Goal: Task Accomplishment & Management: Manage account settings

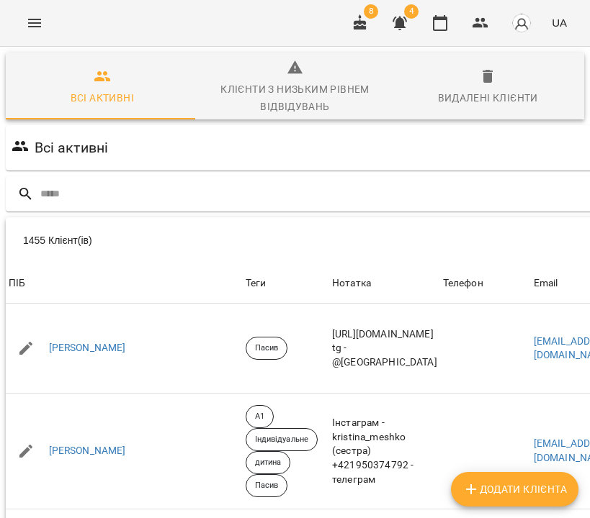
click at [408, 26] on icon "button" at bounding box center [399, 22] width 17 height 17
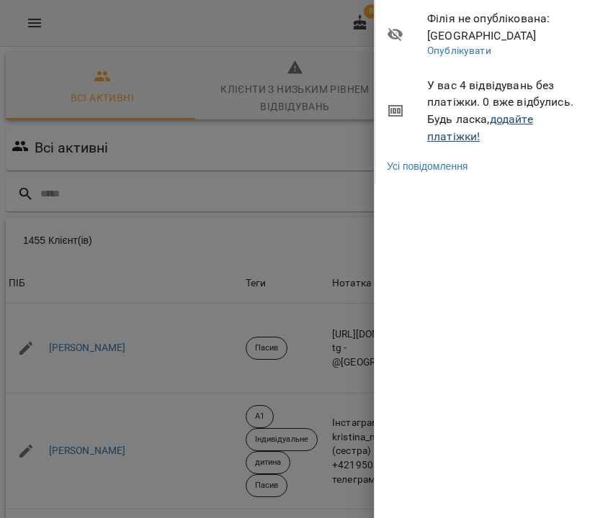
click at [521, 117] on link "додайте платіжки!" at bounding box center [480, 127] width 106 height 31
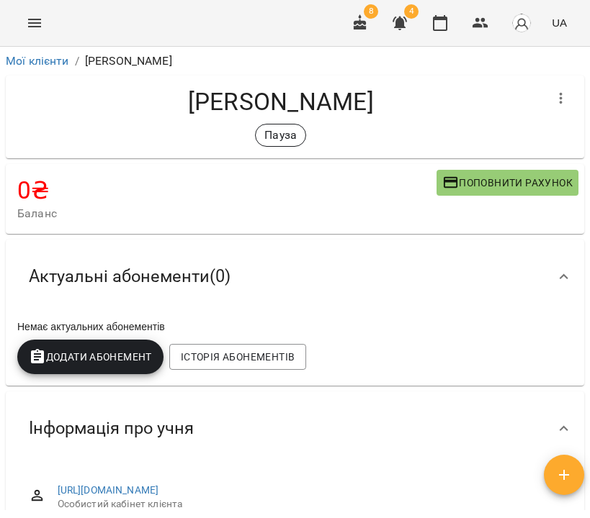
scroll to position [467, 0]
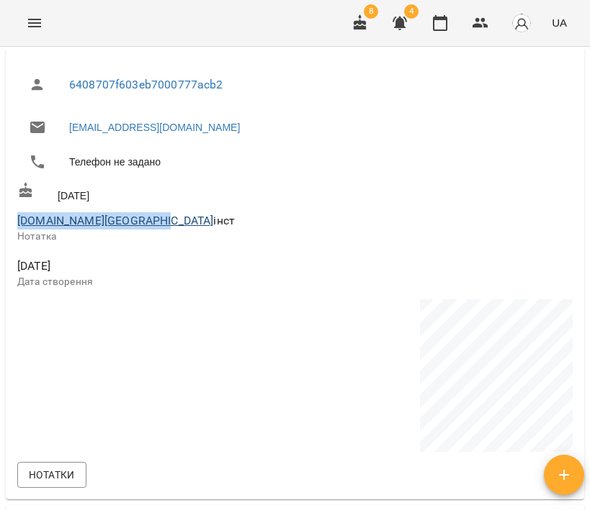
drag, startPoint x: 12, startPoint y: 219, endPoint x: 137, endPoint y: 224, distance: 124.6
click at [137, 224] on div "https://www.voopty.com.ua/client/62d67680a7fc4b0008788427/640624aff1af5c0006ded…" at bounding box center [295, 249] width 578 height 501
copy link "shybitskaya.photo.paris"
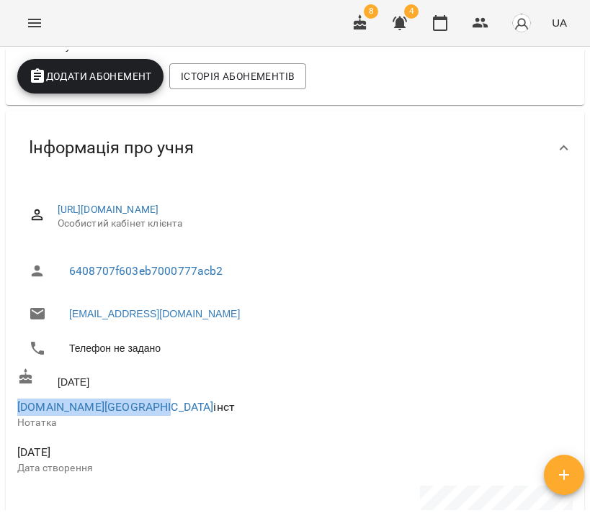
scroll to position [442, 0]
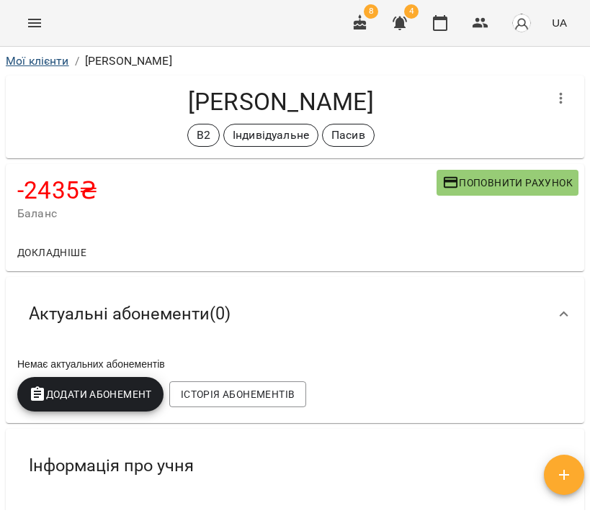
click at [32, 63] on link "Мої клієнти" at bounding box center [37, 61] width 63 height 14
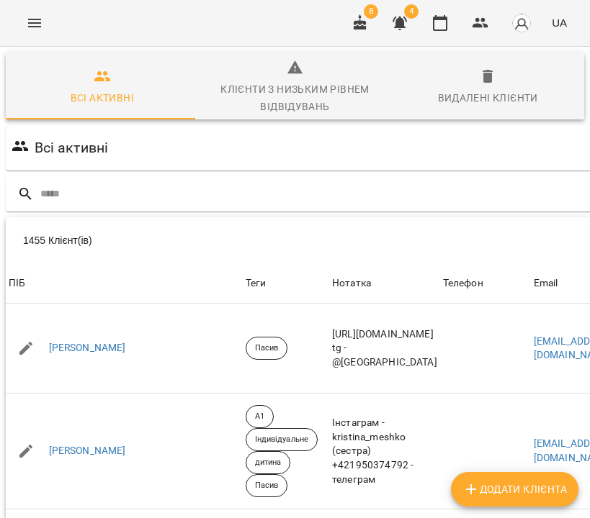
click at [41, 23] on icon "Menu" at bounding box center [34, 22] width 17 height 17
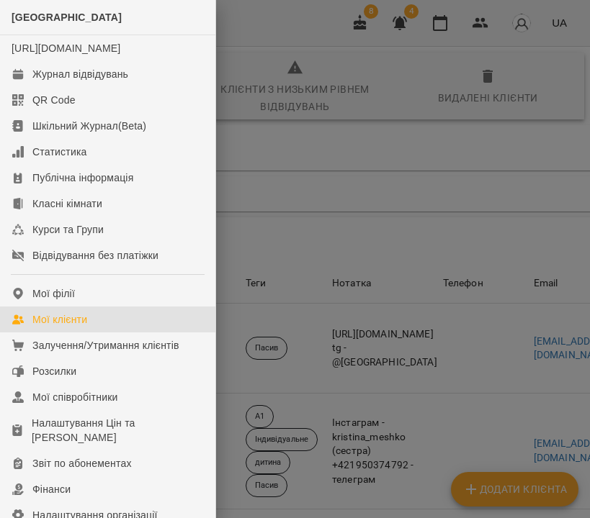
click at [407, 191] on div at bounding box center [295, 259] width 590 height 518
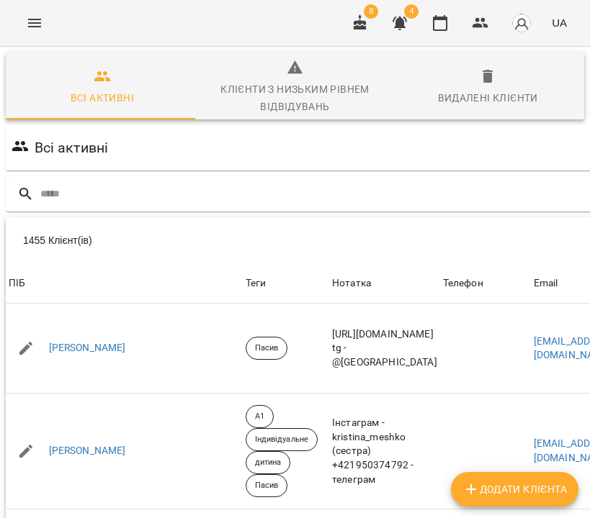
click at [37, 24] on icon "Menu" at bounding box center [34, 22] width 17 height 17
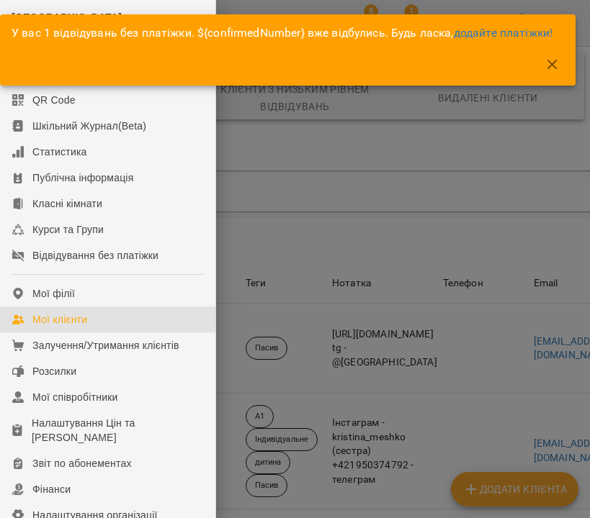
click at [291, 164] on div at bounding box center [295, 259] width 590 height 518
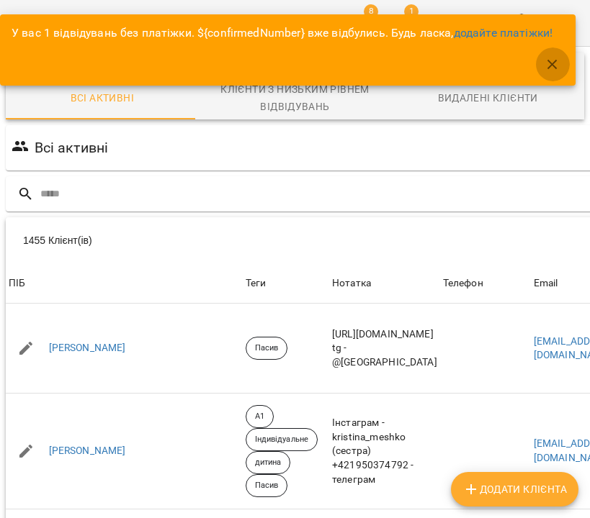
click at [556, 61] on icon "button" at bounding box center [552, 64] width 10 height 10
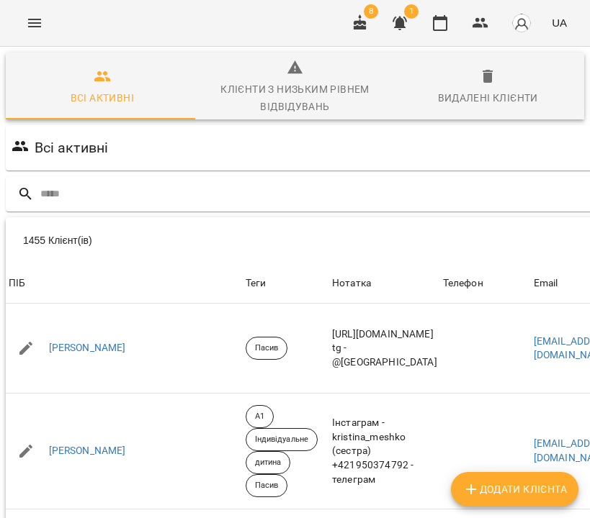
click at [396, 18] on icon "button" at bounding box center [399, 24] width 14 height 14
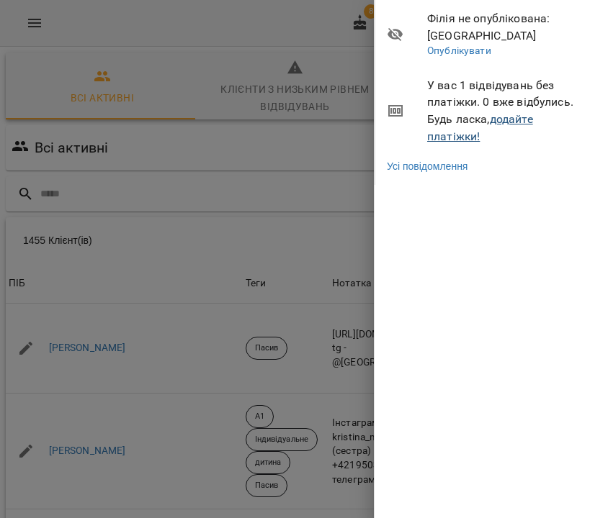
click at [510, 115] on link "додайте платіжки!" at bounding box center [480, 127] width 106 height 31
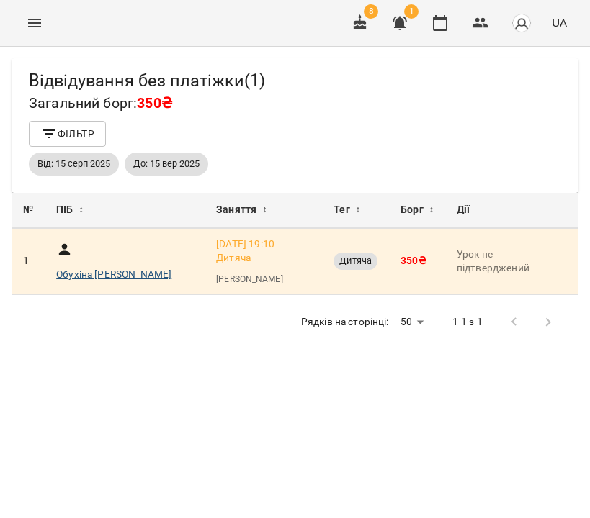
click at [106, 268] on p "Обухіна Єлизавета Віталіївна" at bounding box center [113, 275] width 115 height 14
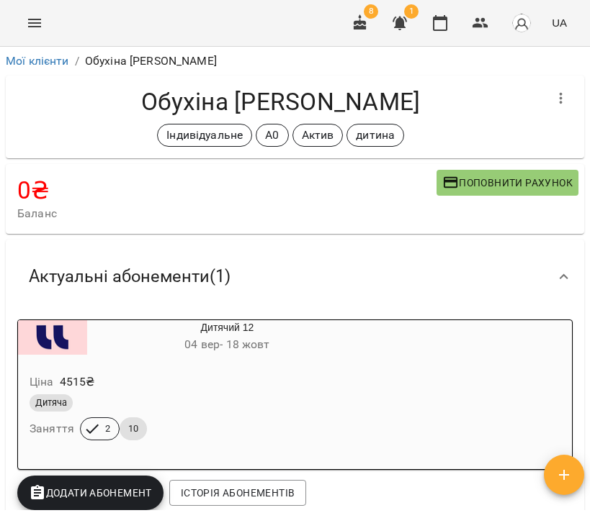
click at [45, 73] on div "Обухіна Єлизавета Віталіївна Індивідуальне А0 Актив дитина" at bounding box center [295, 117] width 584 height 89
click at [38, 63] on link "Мої клієнти" at bounding box center [37, 61] width 63 height 14
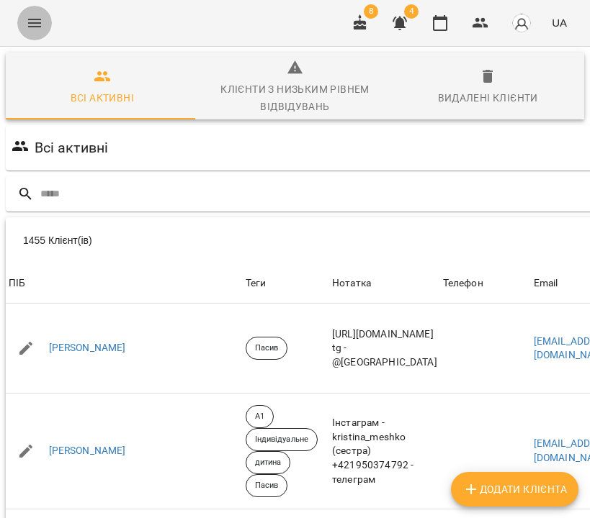
click at [27, 24] on icon "Menu" at bounding box center [34, 22] width 17 height 17
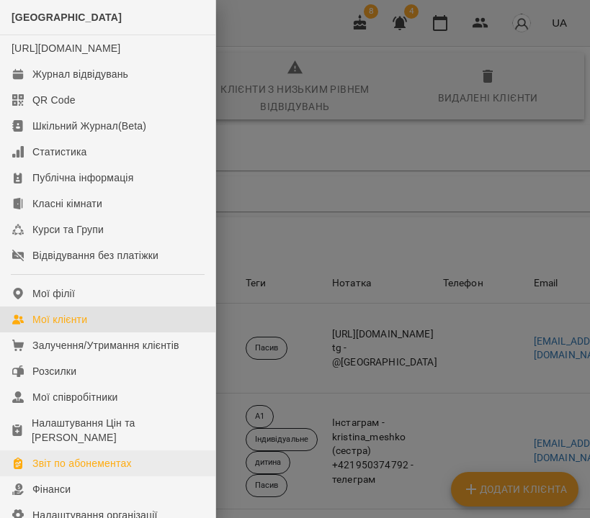
click at [93, 471] on div "Звіт по абонементах" at bounding box center [81, 463] width 99 height 14
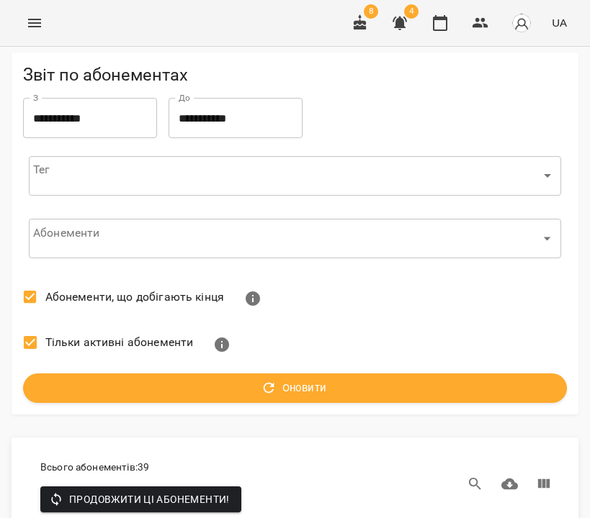
scroll to position [4699, 0]
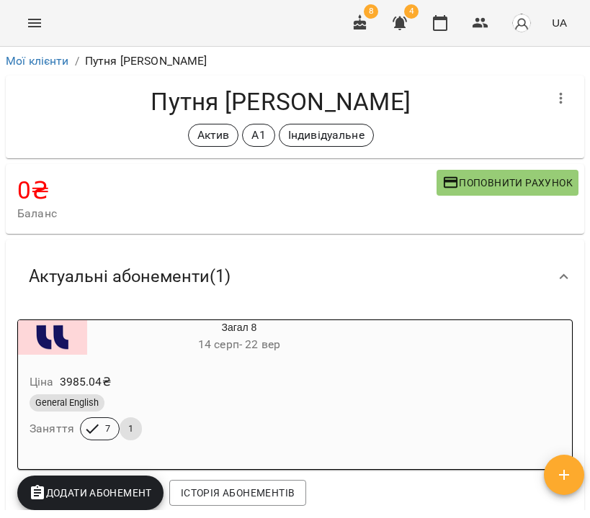
scroll to position [27, 0]
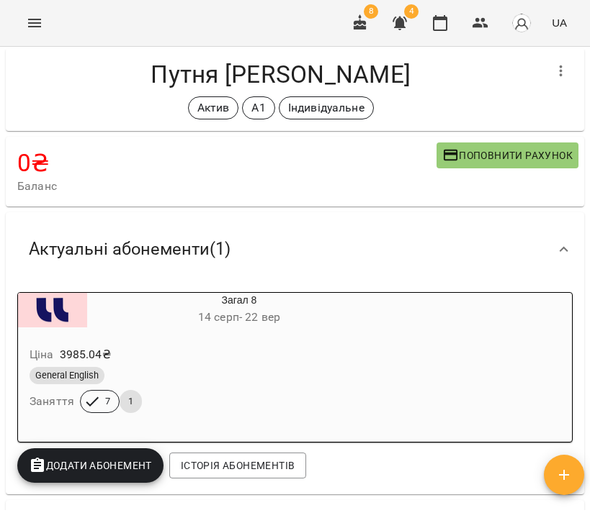
click at [126, 466] on span "Додати Абонемент" at bounding box center [90, 465] width 123 height 17
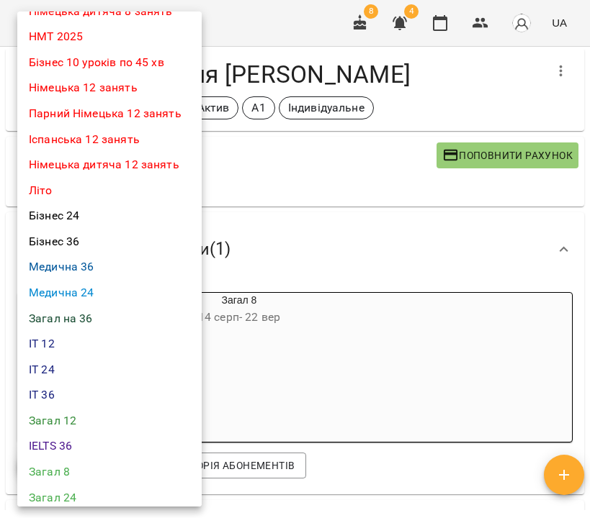
scroll to position [280, 0]
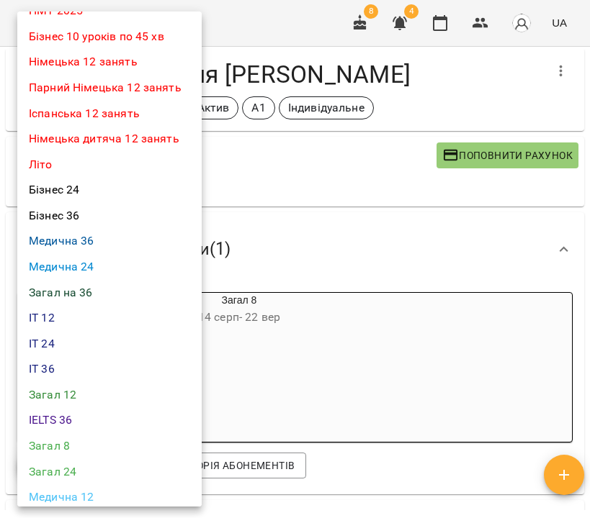
click at [94, 433] on li "Загал 8" at bounding box center [109, 446] width 184 height 26
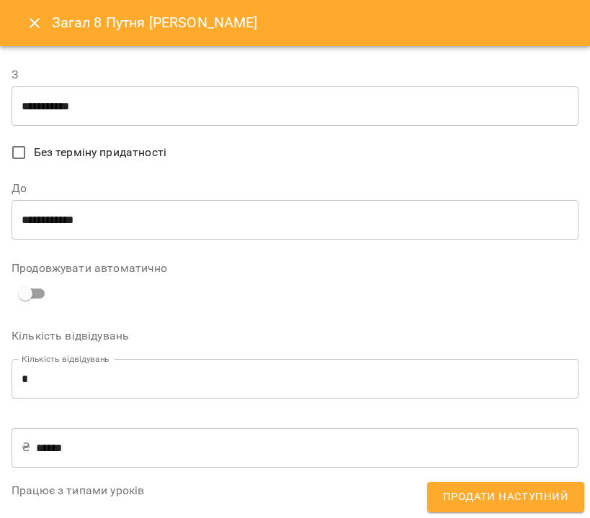
scroll to position [429, 0]
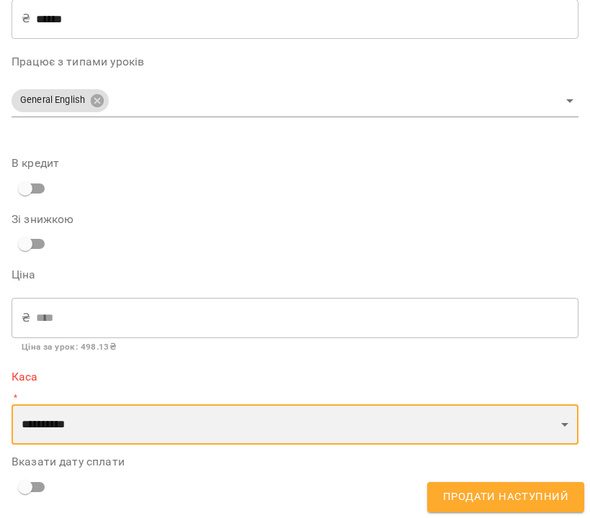
select select "****"
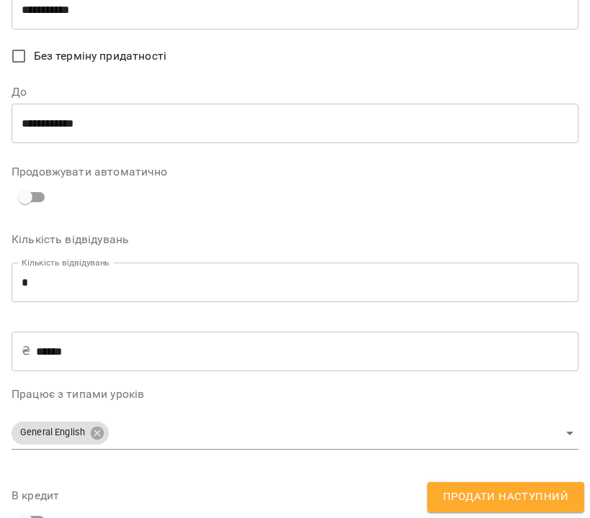
scroll to position [0, 0]
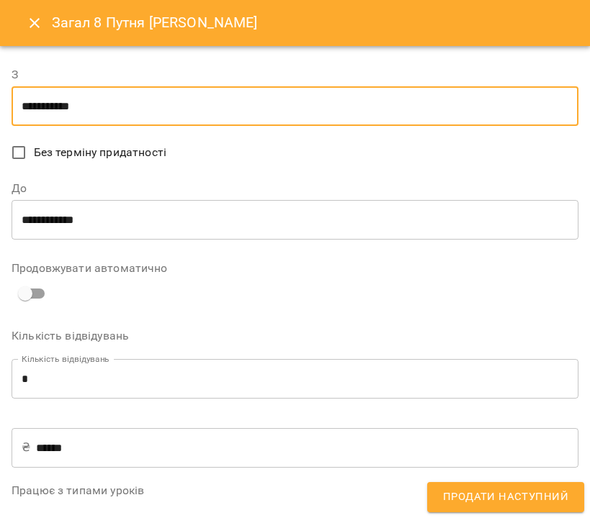
click at [71, 86] on input "**********" at bounding box center [295, 106] width 566 height 40
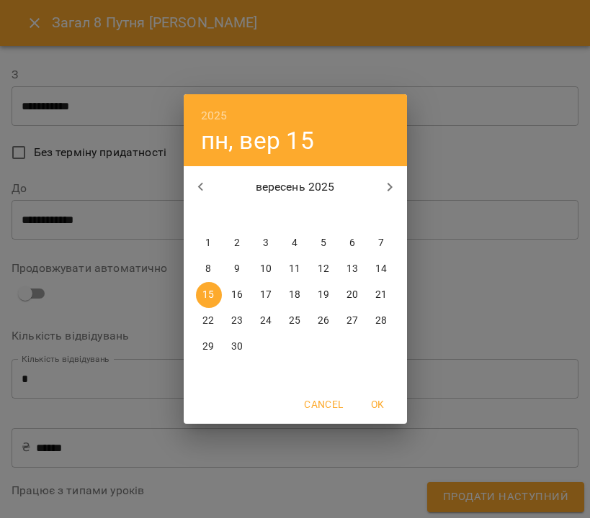
click at [210, 323] on p "22" at bounding box center [208, 321] width 12 height 14
type input "**********"
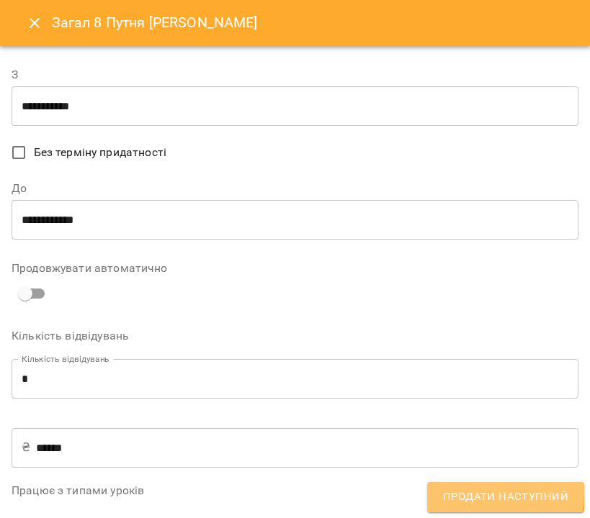
click at [485, 492] on span "Продати наступний" at bounding box center [505, 497] width 125 height 19
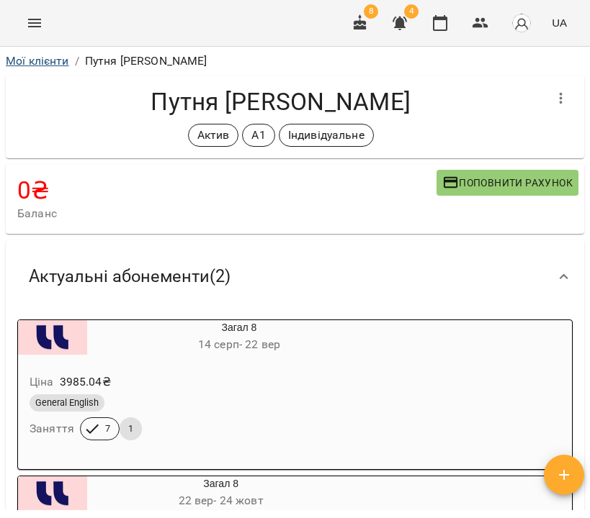
click at [27, 63] on link "Мої клієнти" at bounding box center [37, 61] width 63 height 14
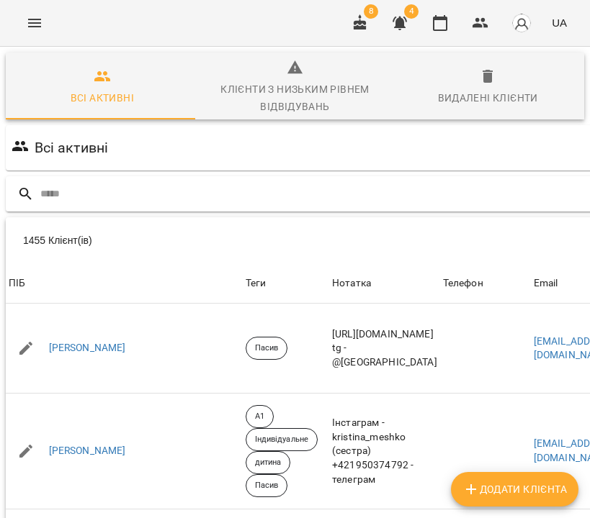
click at [311, 189] on input "text" at bounding box center [369, 194] width 658 height 24
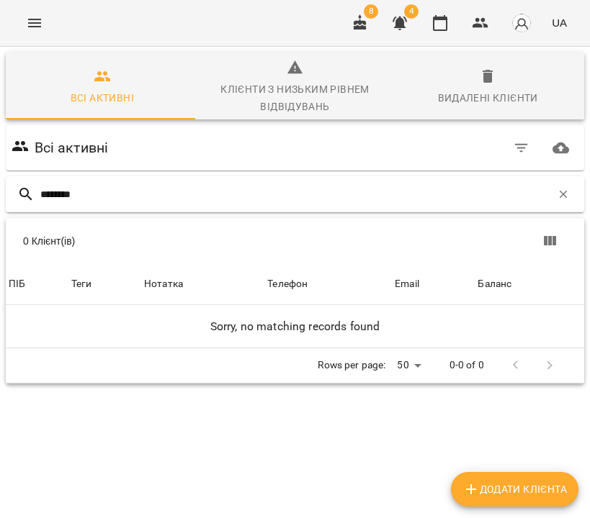
type input "********"
click at [558, 193] on icon "button" at bounding box center [562, 194] width 13 height 13
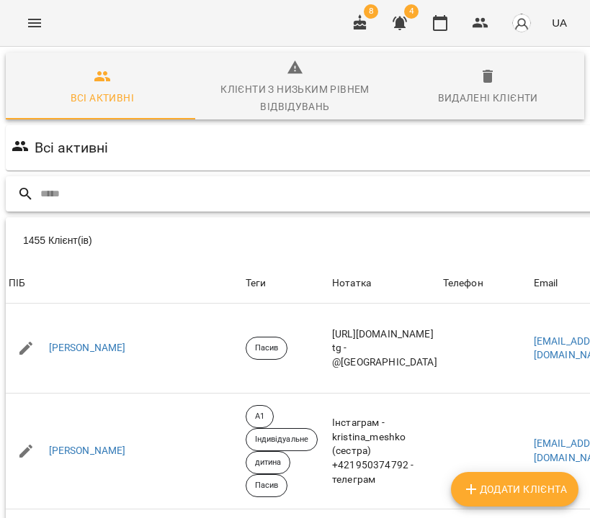
click at [338, 186] on input "text" at bounding box center [369, 194] width 658 height 24
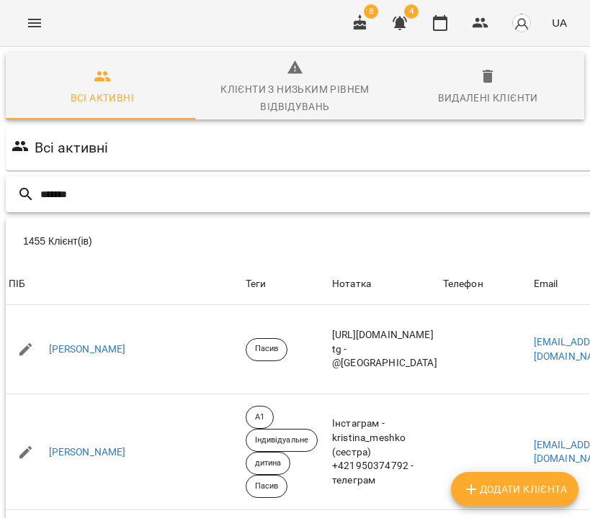
type input "*******"
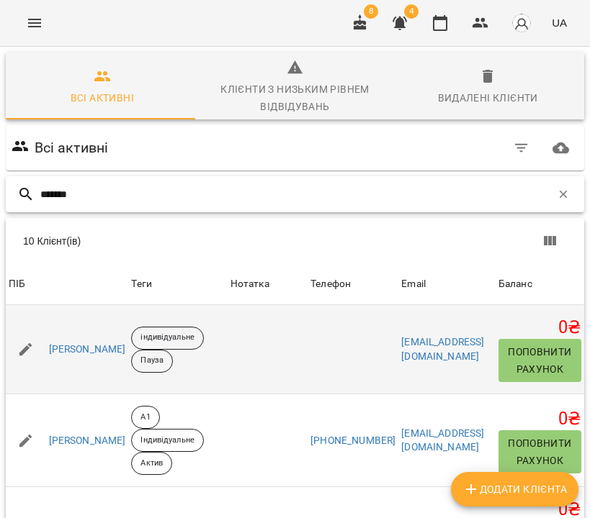
scroll to position [117, 0]
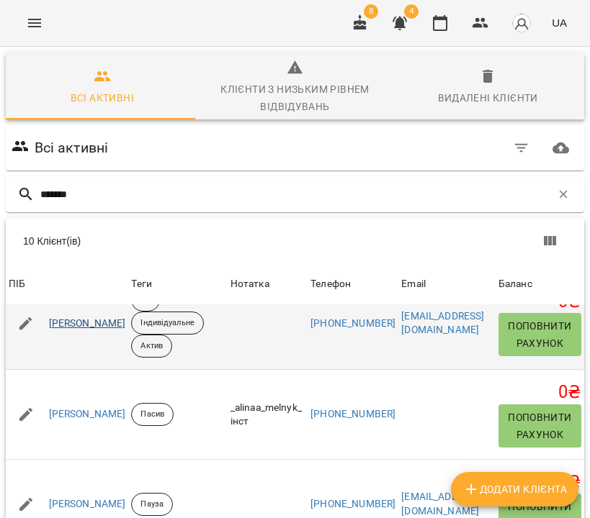
click at [126, 318] on link "Мельник Адріана Русланівна" at bounding box center [87, 324] width 77 height 14
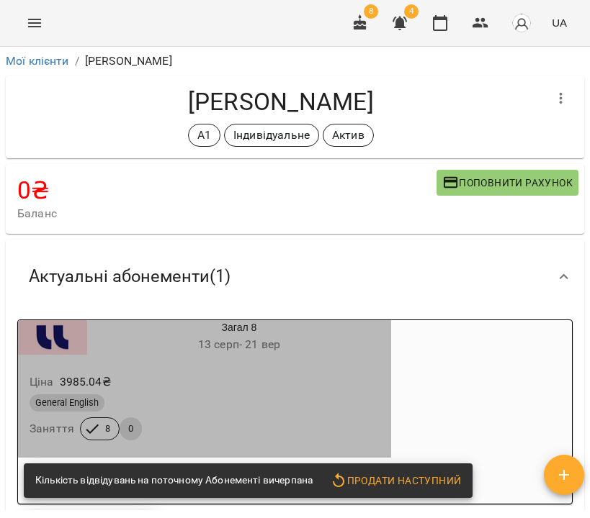
click at [276, 413] on div "General English" at bounding box center [205, 403] width 356 height 23
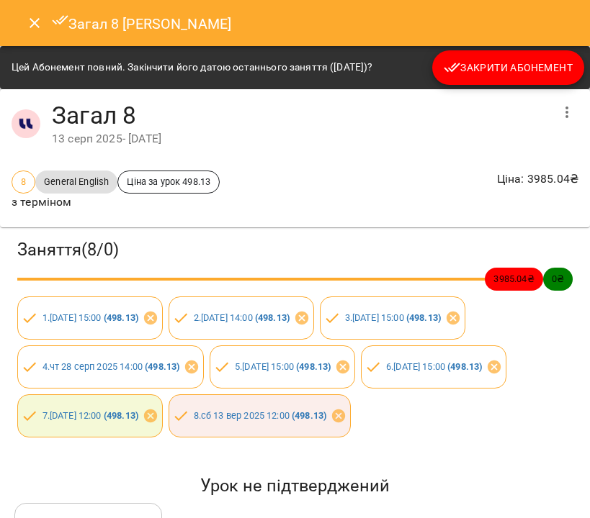
click at [500, 66] on span "Закрити Абонемент" at bounding box center [507, 67] width 129 height 17
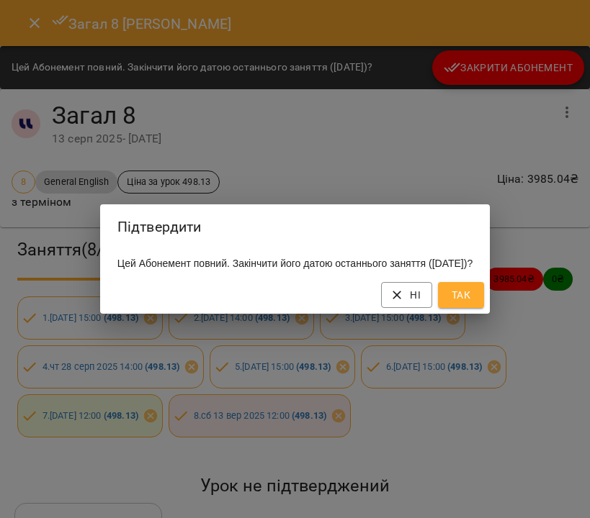
click at [472, 304] on span "Так" at bounding box center [460, 294] width 23 height 17
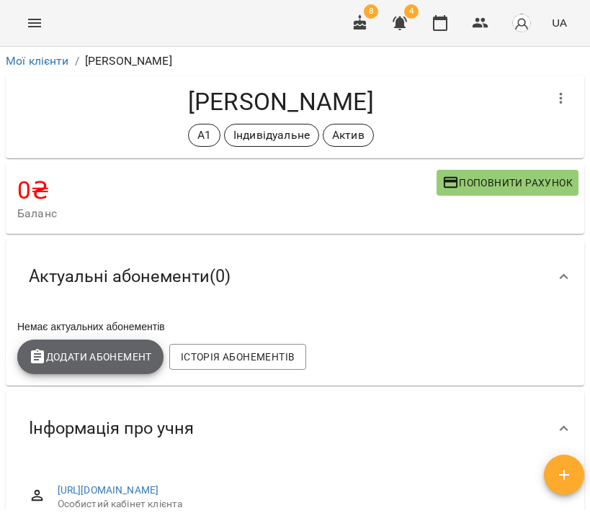
click at [106, 359] on span "Додати Абонемент" at bounding box center [90, 356] width 123 height 17
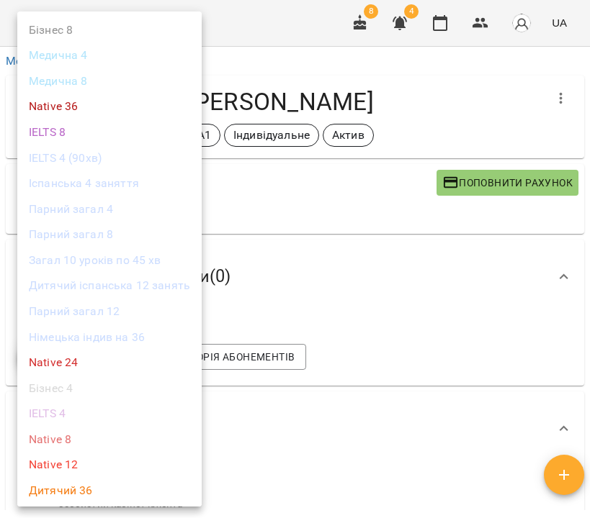
scroll to position [605, 0]
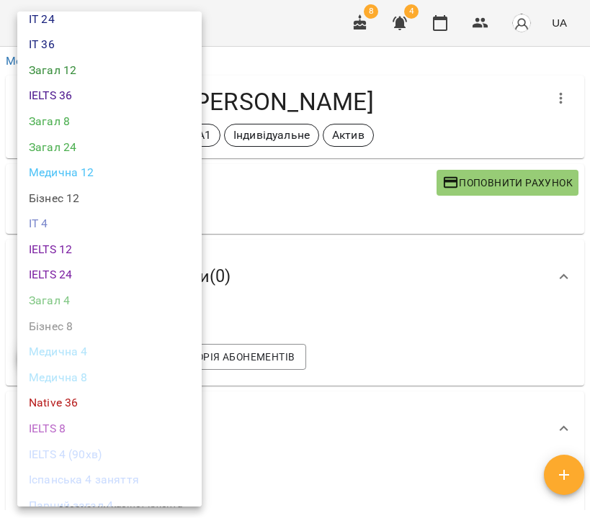
click at [78, 111] on li "Загал 8" at bounding box center [109, 122] width 184 height 26
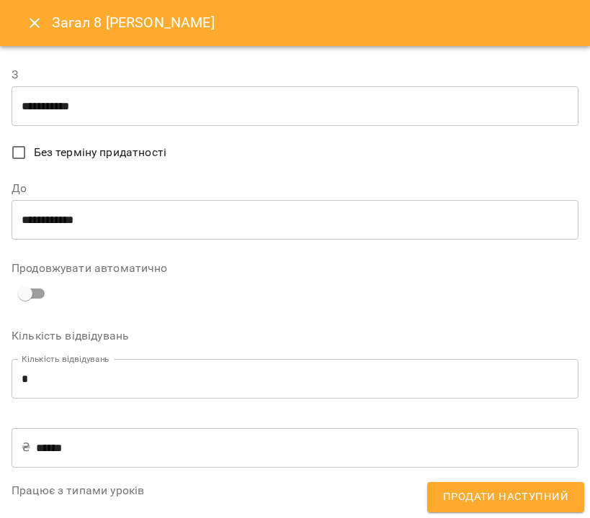
scroll to position [429, 0]
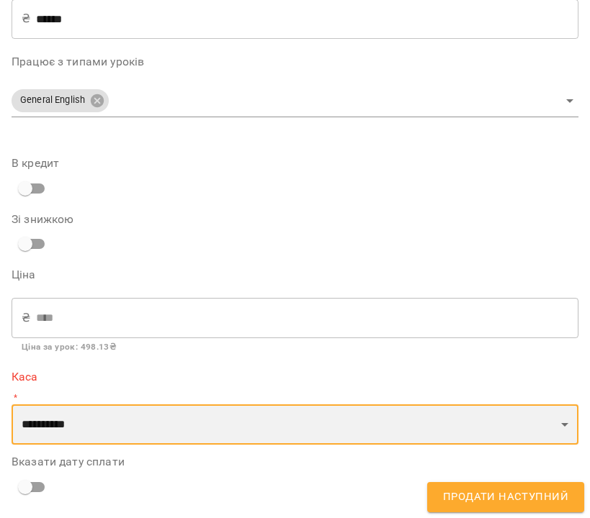
select select "****"
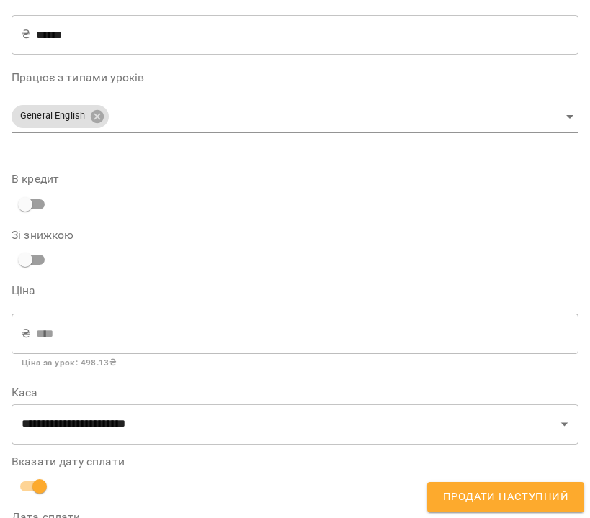
scroll to position [481, 0]
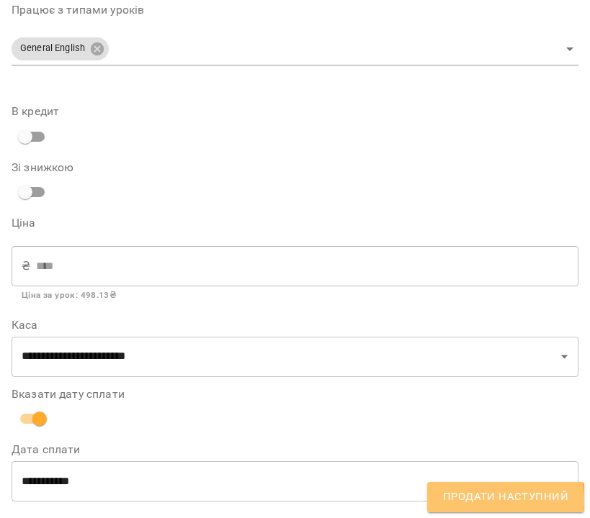
click at [494, 502] on span "Продати наступний" at bounding box center [505, 497] width 125 height 19
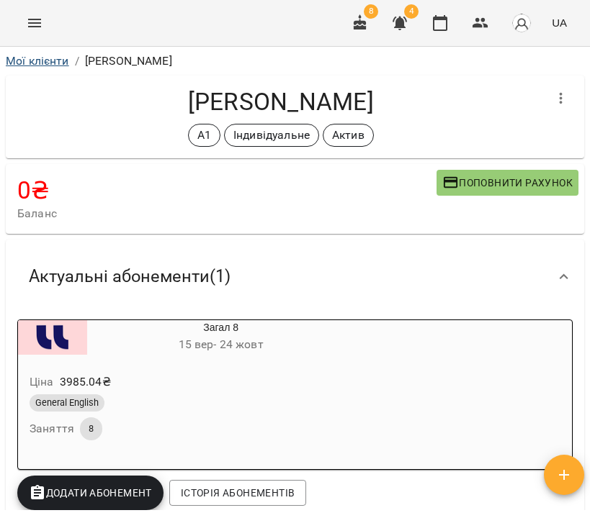
click at [42, 58] on link "Мої клієнти" at bounding box center [37, 61] width 63 height 14
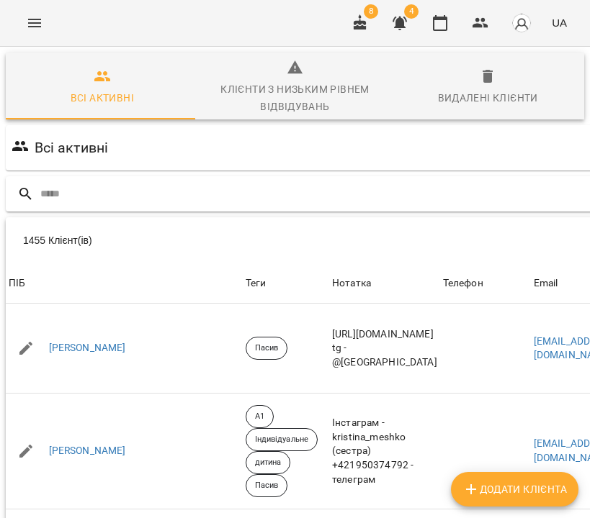
click at [256, 178] on div at bounding box center [355, 193] width 698 height 35
click at [261, 184] on input "text" at bounding box center [369, 194] width 658 height 24
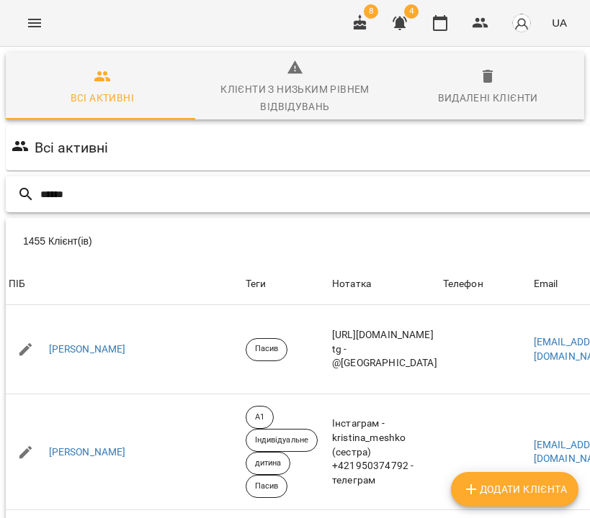
type input "******"
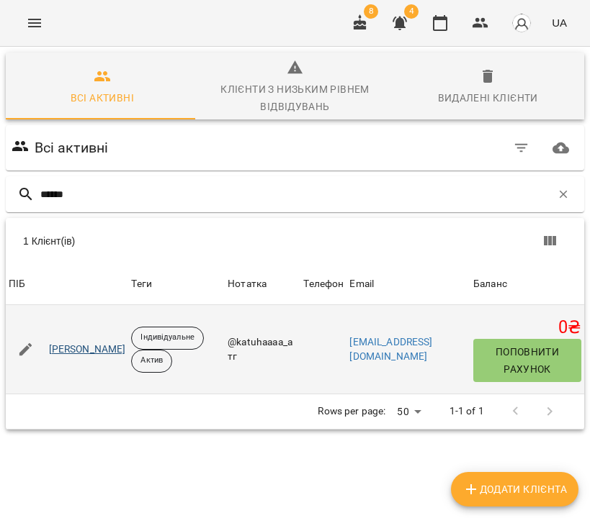
click at [82, 348] on link "Шапіро Катерина Володимирівна" at bounding box center [87, 350] width 77 height 14
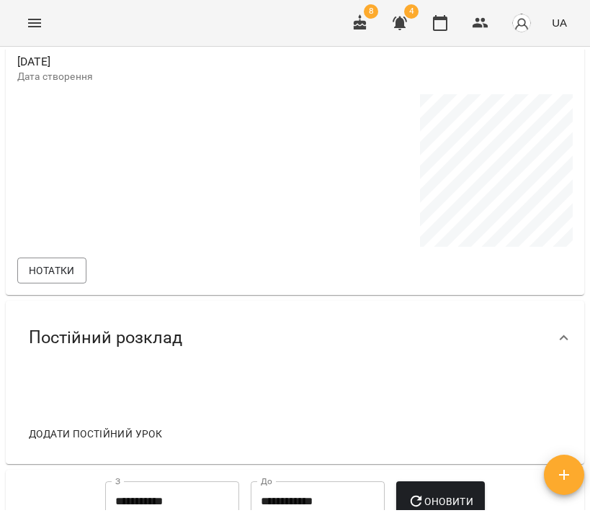
scroll to position [956, 0]
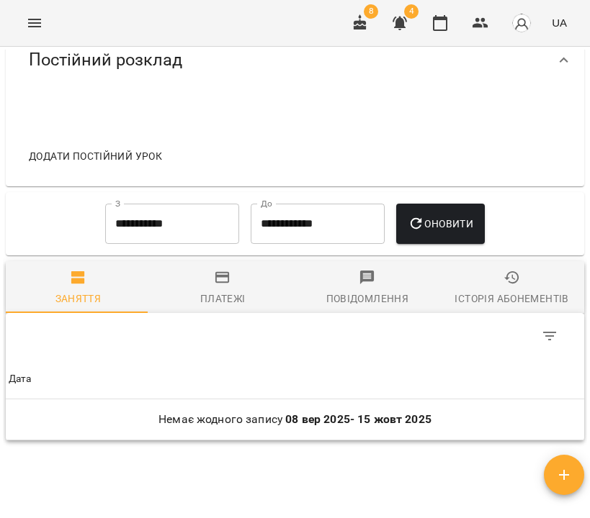
click at [507, 281] on icon "button" at bounding box center [511, 277] width 17 height 17
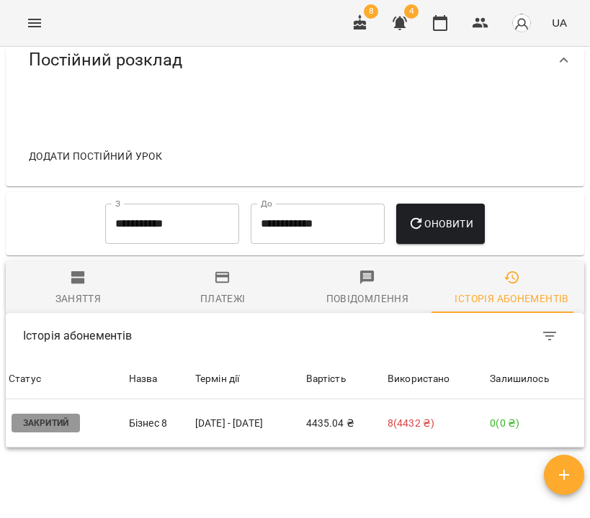
scroll to position [62, 0]
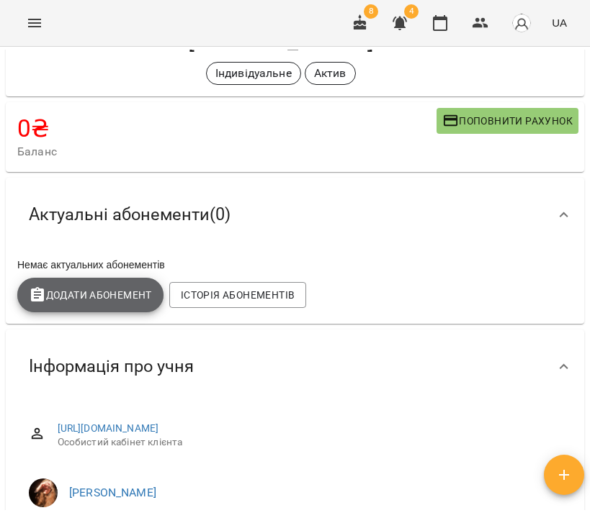
click at [91, 286] on span "Додати Абонемент" at bounding box center [90, 294] width 123 height 17
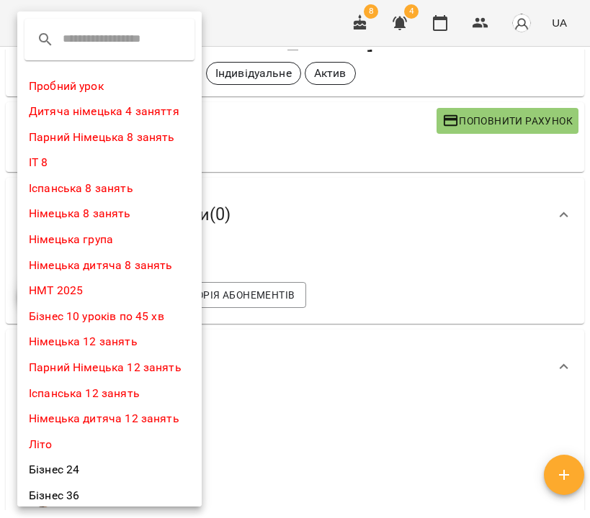
scroll to position [690, 0]
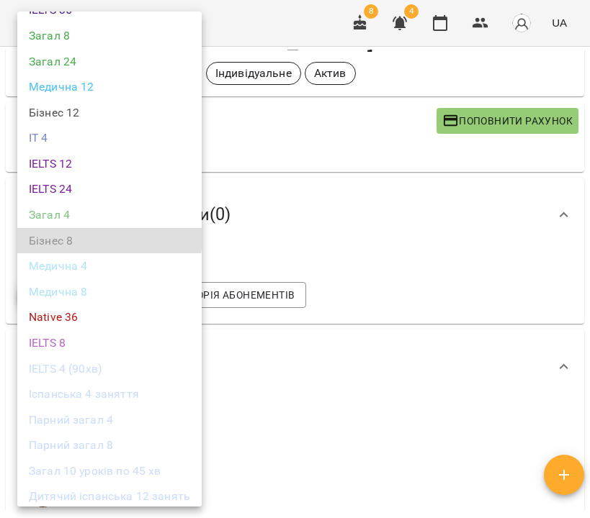
click at [71, 228] on li "Бізнес 8" at bounding box center [109, 241] width 184 height 26
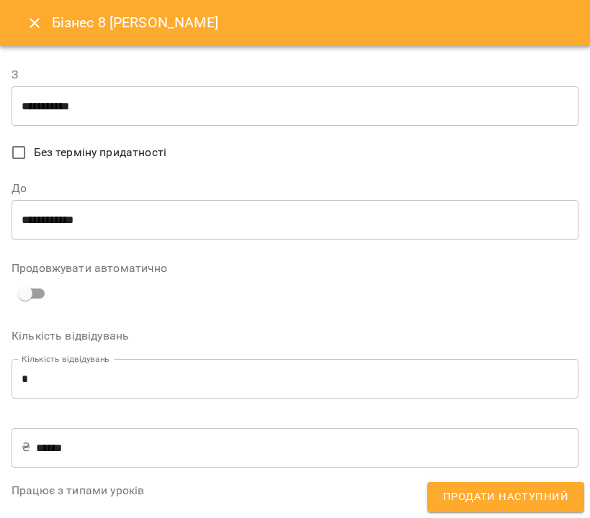
scroll to position [429, 0]
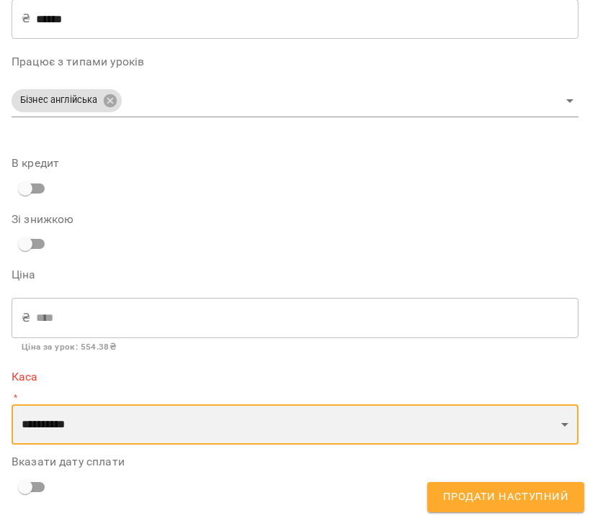
select select "****"
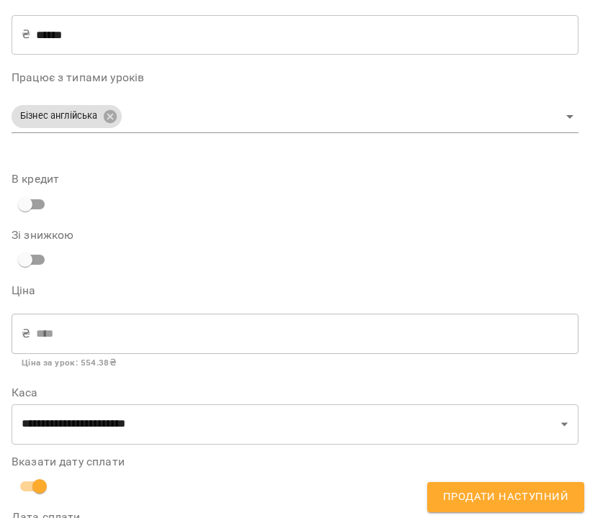
scroll to position [481, 0]
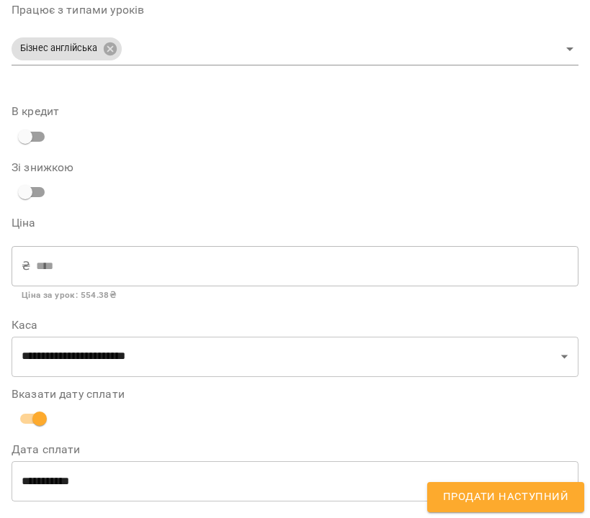
click at [460, 504] on span "Продати наступний" at bounding box center [505, 497] width 125 height 19
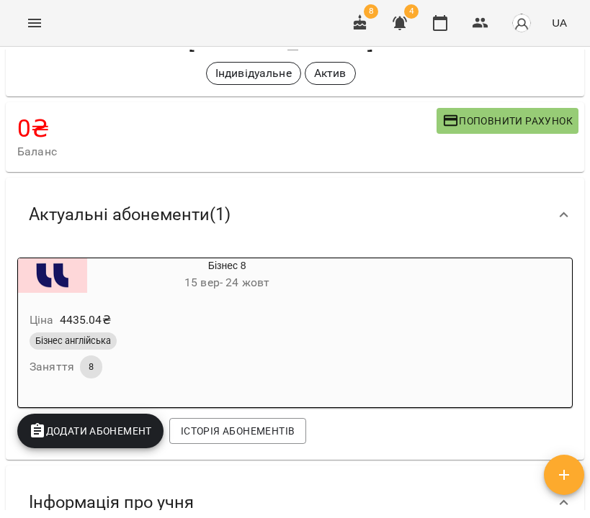
scroll to position [0, 0]
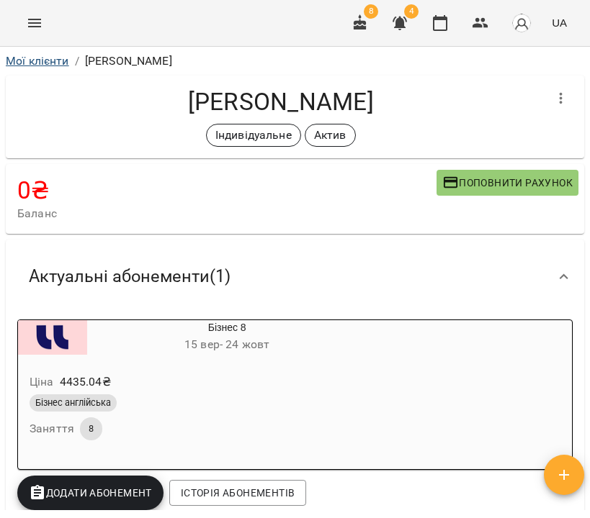
click at [50, 58] on link "Мої клієнти" at bounding box center [37, 61] width 63 height 14
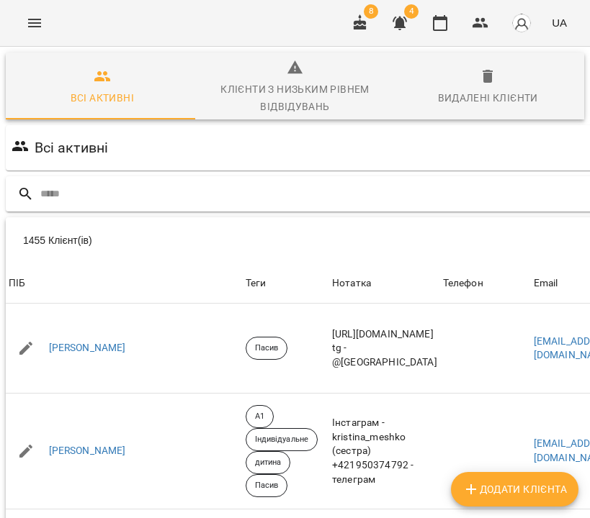
click at [284, 188] on input "text" at bounding box center [369, 194] width 658 height 24
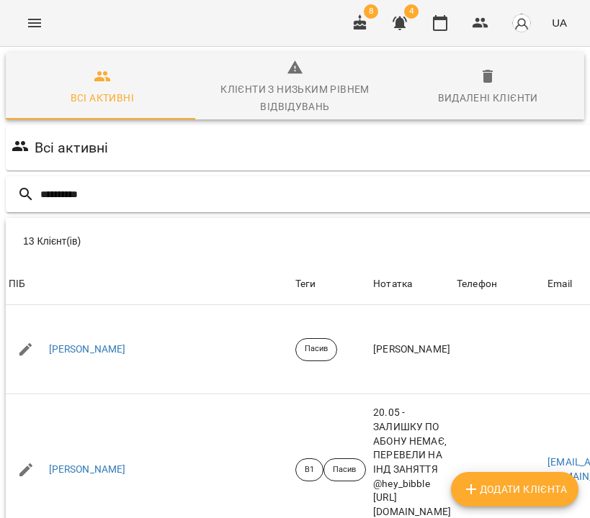
type input "**********"
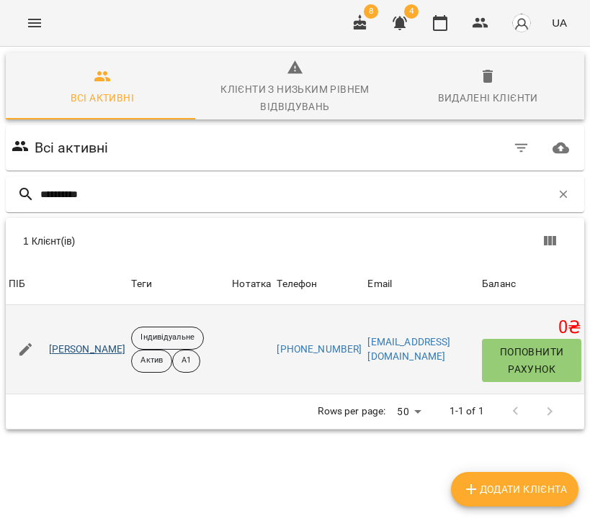
click at [102, 353] on link "Борковська Діана Русланівна" at bounding box center [87, 350] width 77 height 14
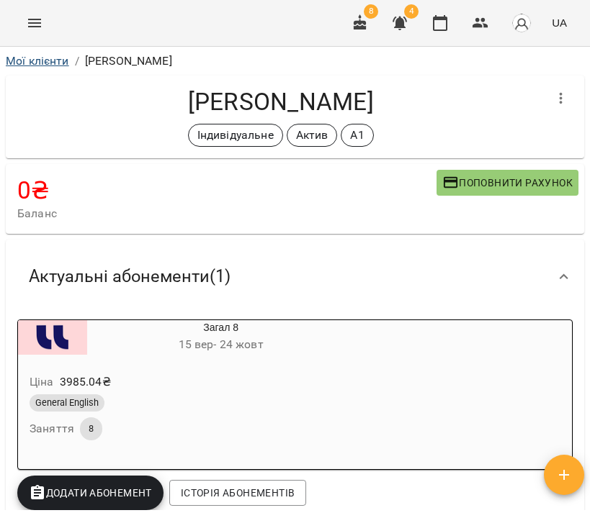
click at [46, 64] on link "Мої клієнти" at bounding box center [37, 61] width 63 height 14
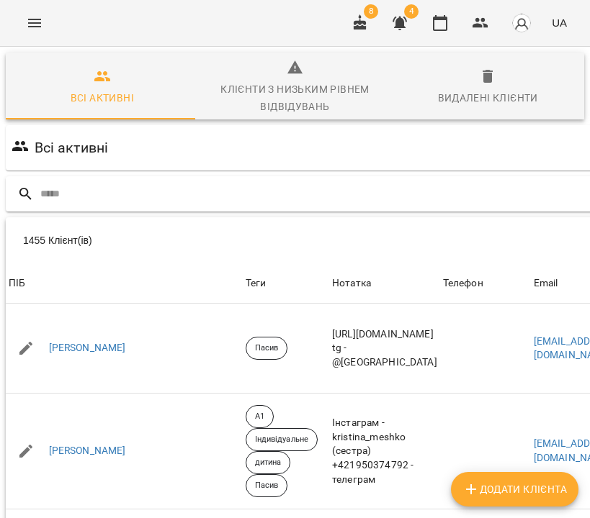
click at [145, 197] on input "text" at bounding box center [369, 194] width 658 height 24
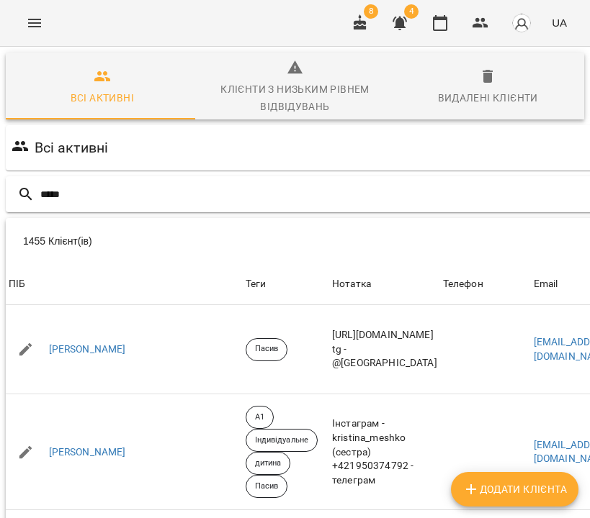
type input "*****"
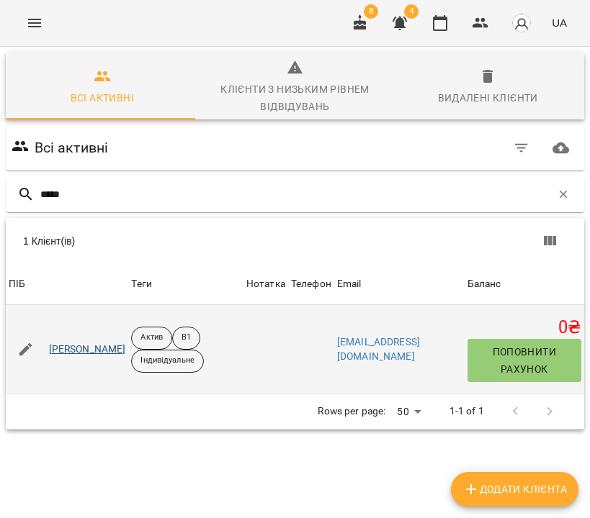
click at [119, 343] on link "Бурка Поліна Геннадіївна" at bounding box center [87, 350] width 77 height 14
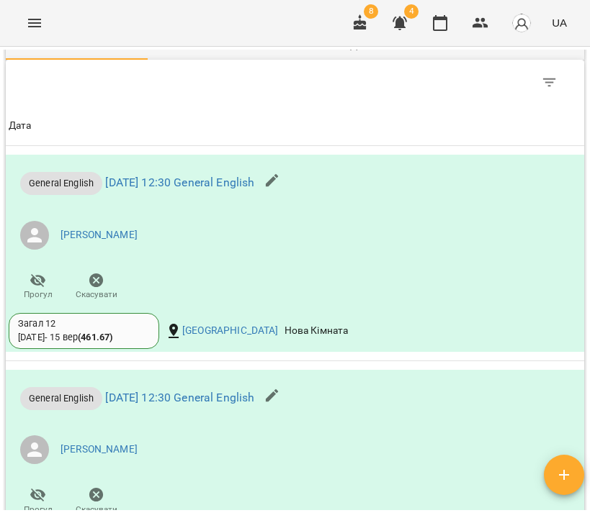
scroll to position [859, 0]
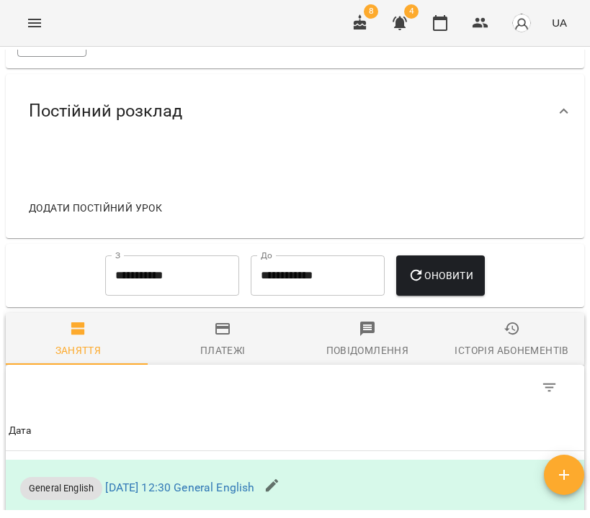
click at [508, 348] on div "Історія абонементів" at bounding box center [511, 350] width 114 height 17
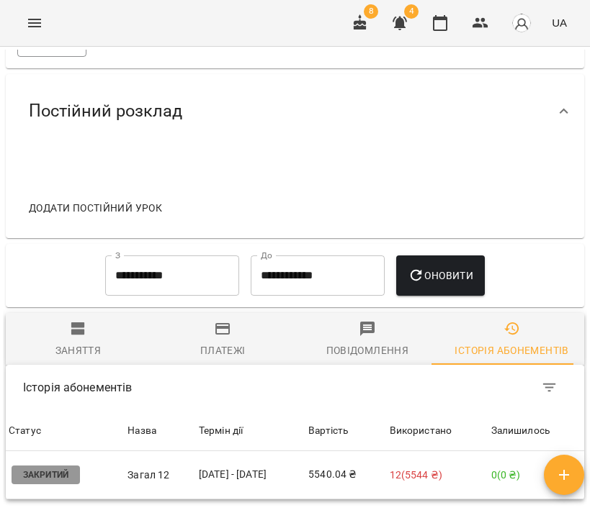
scroll to position [0, 0]
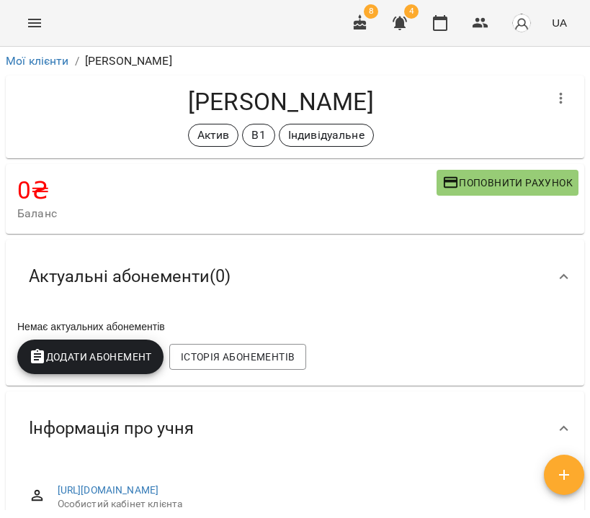
click at [81, 350] on span "Додати Абонемент" at bounding box center [90, 356] width 123 height 17
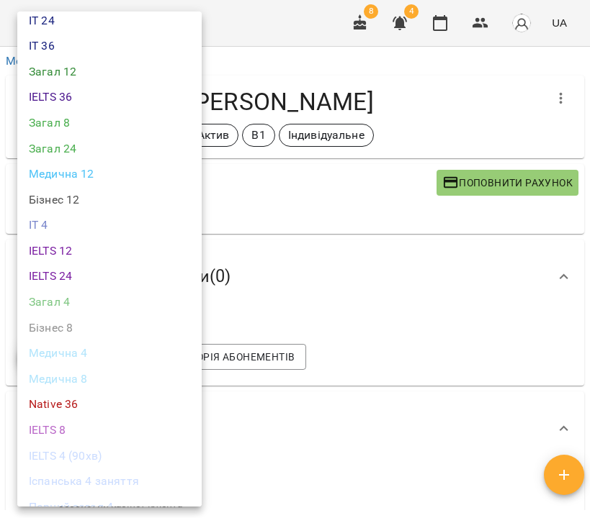
scroll to position [339, 0]
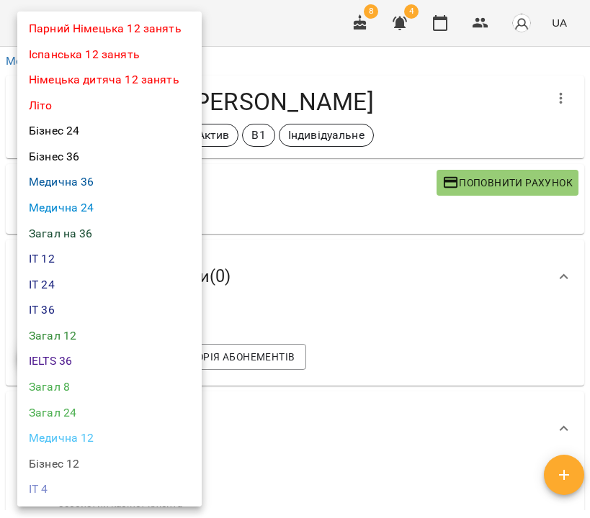
click at [85, 325] on li "Загал 12" at bounding box center [109, 336] width 184 height 26
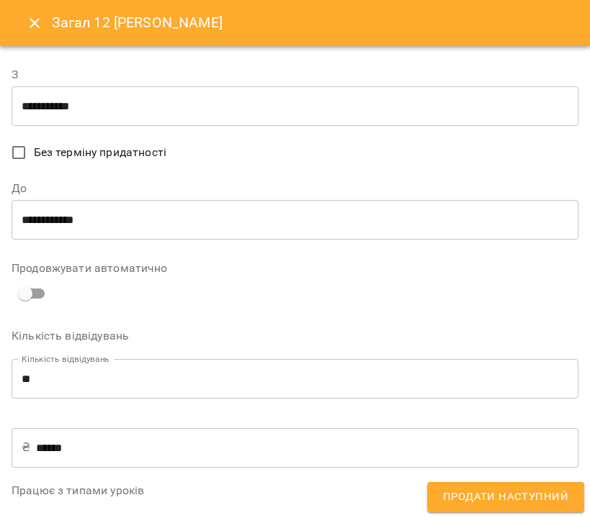
scroll to position [429, 0]
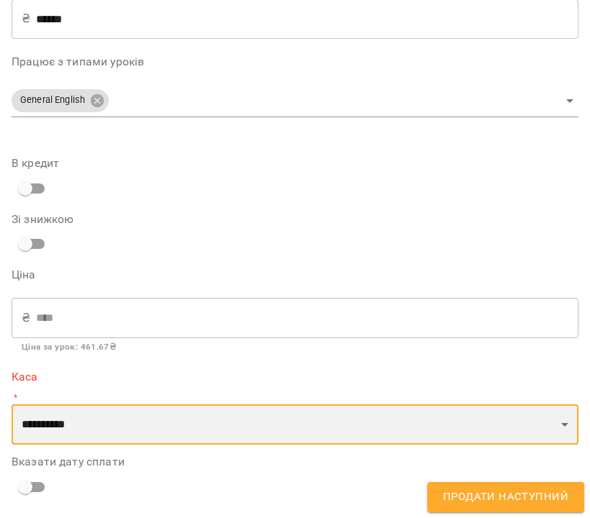
select select "****"
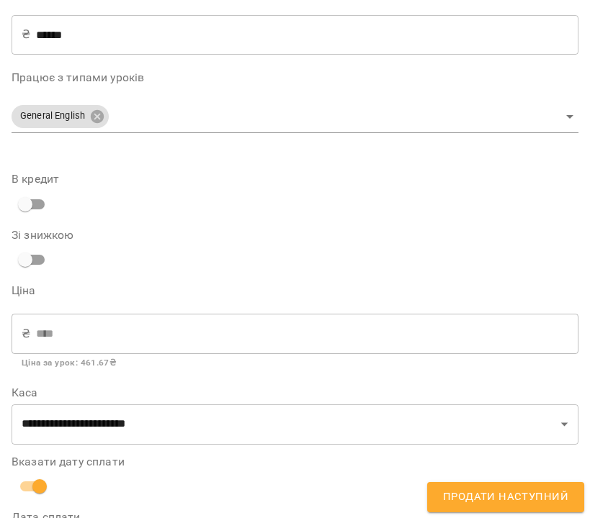
scroll to position [481, 0]
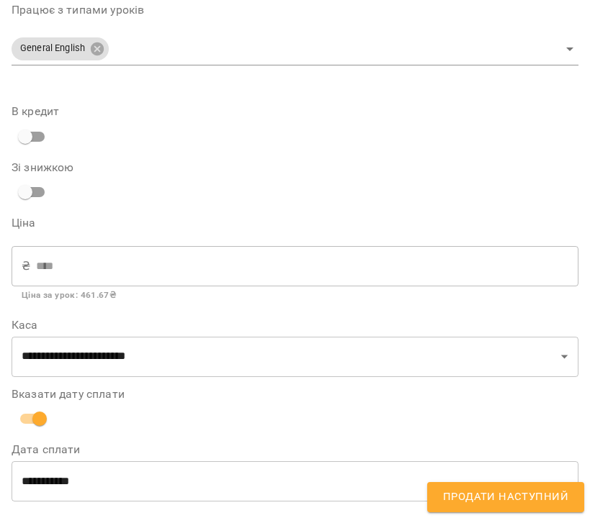
click at [454, 500] on span "Продати наступний" at bounding box center [505, 497] width 125 height 19
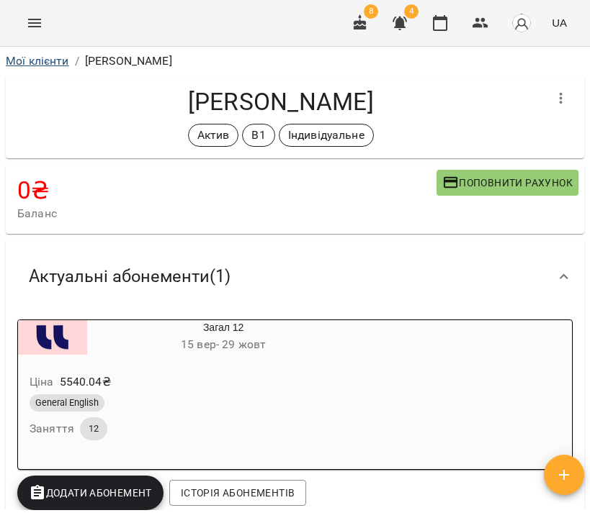
click at [47, 63] on link "Мої клієнти" at bounding box center [37, 61] width 63 height 14
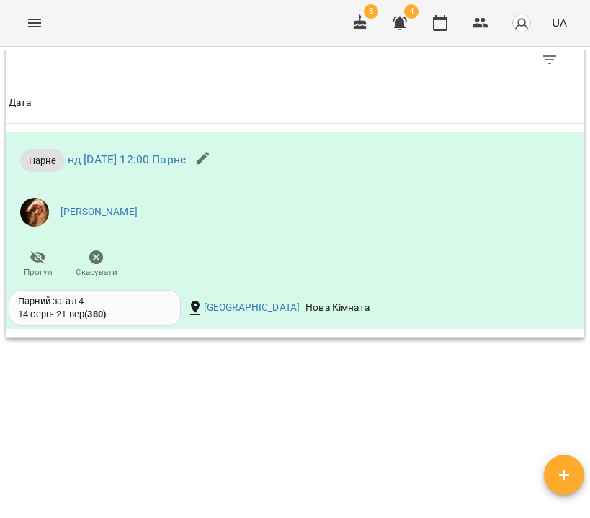
scroll to position [1151, 0]
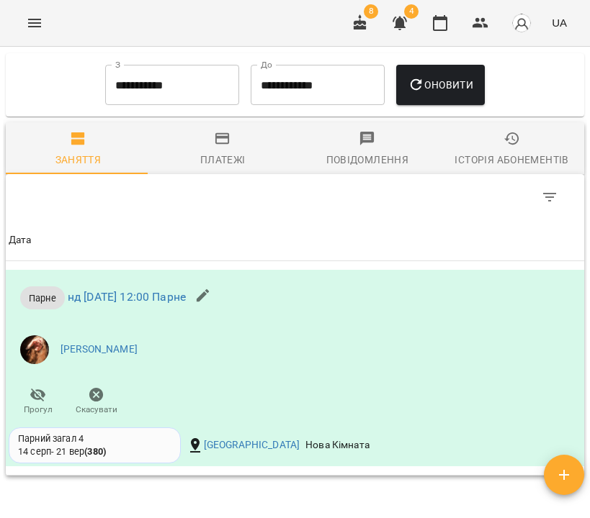
click at [493, 155] on div "Історія абонементів" at bounding box center [511, 159] width 114 height 17
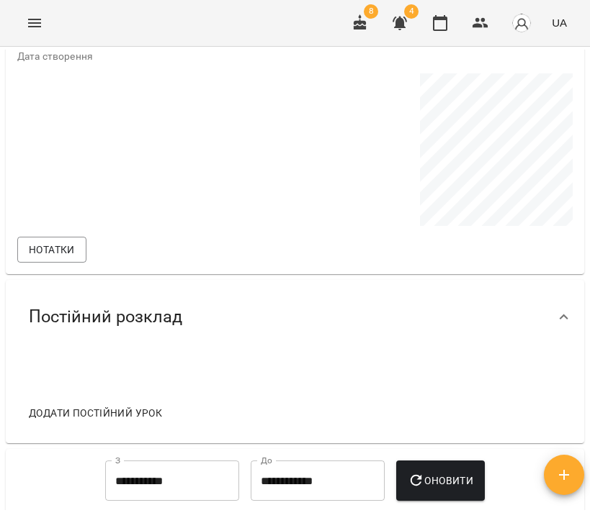
scroll to position [259, 0]
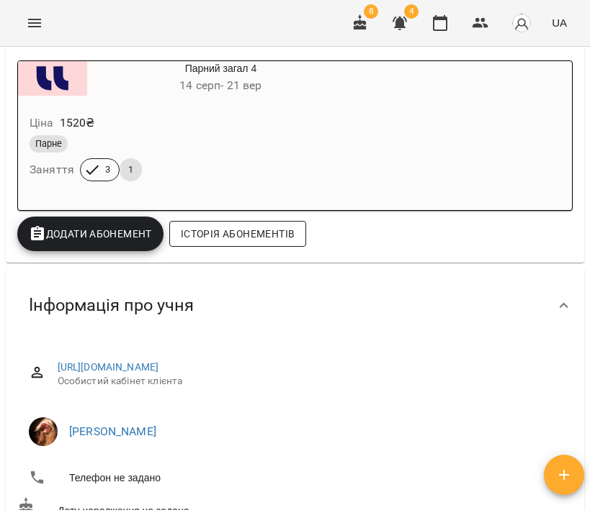
click at [256, 244] on button "Історія абонементів" at bounding box center [237, 234] width 137 height 26
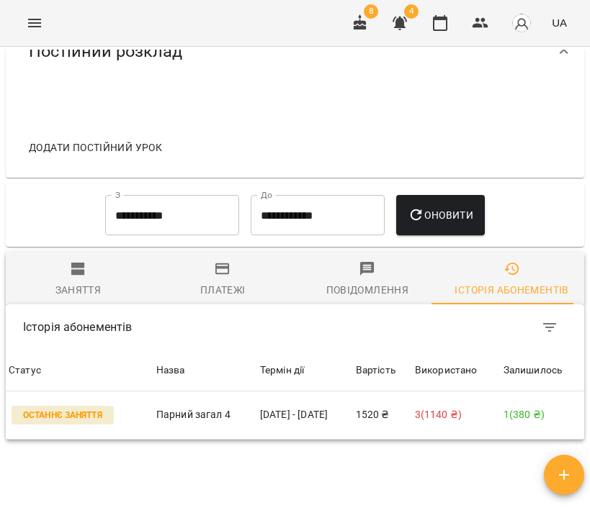
click at [153, 195] on input "**********" at bounding box center [172, 215] width 134 height 40
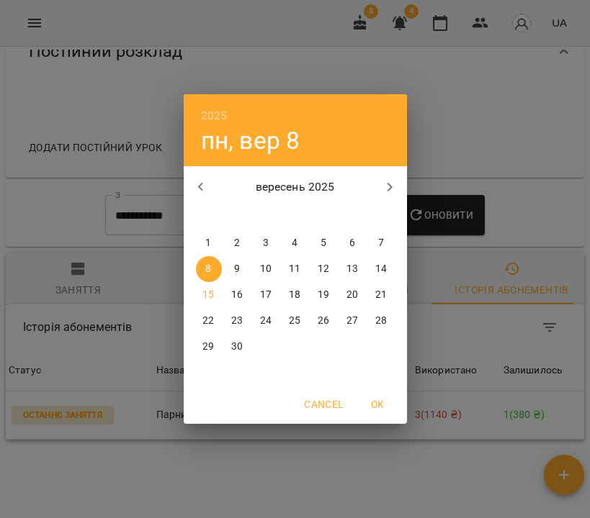
click at [196, 188] on icon "button" at bounding box center [200, 187] width 17 height 17
click at [357, 240] on span "5" at bounding box center [353, 243] width 26 height 14
type input "**********"
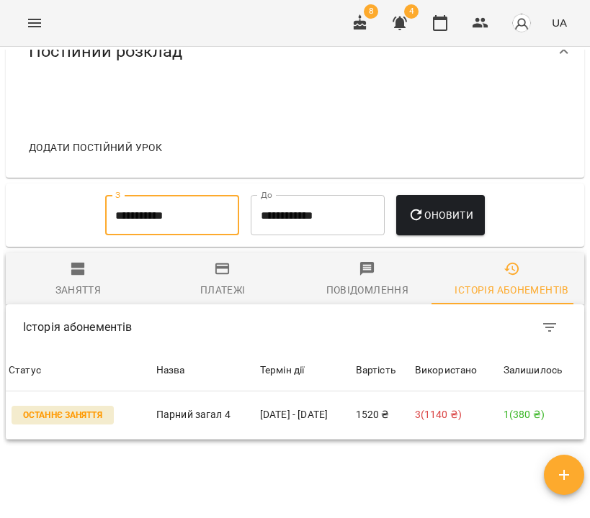
click at [466, 207] on span "Оновити" at bounding box center [440, 215] width 66 height 17
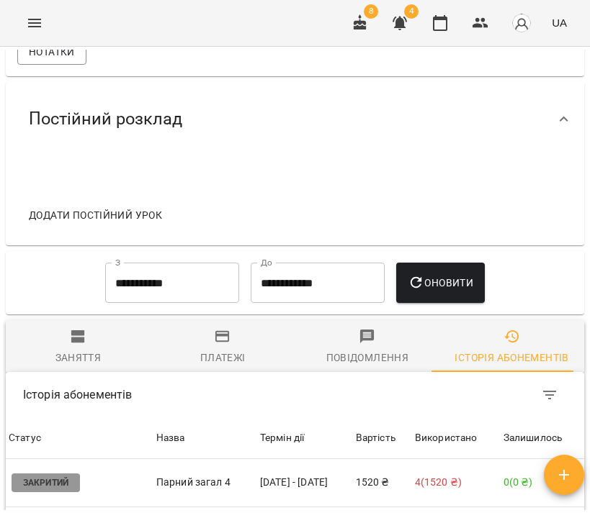
scroll to position [0, 0]
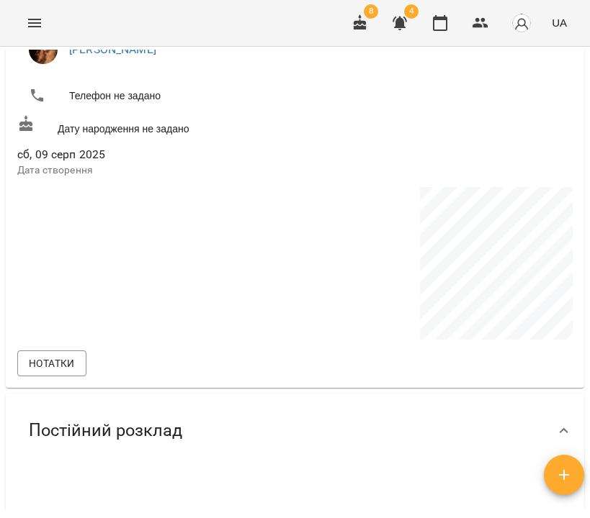
scroll to position [925, 0]
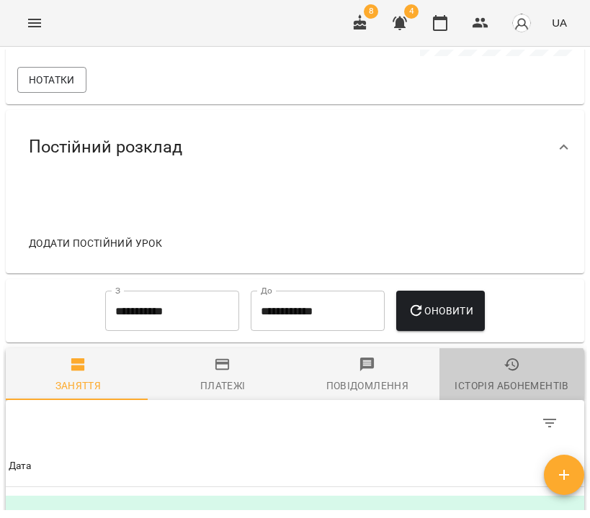
click at [497, 387] on div "Історія абонементів" at bounding box center [511, 385] width 114 height 17
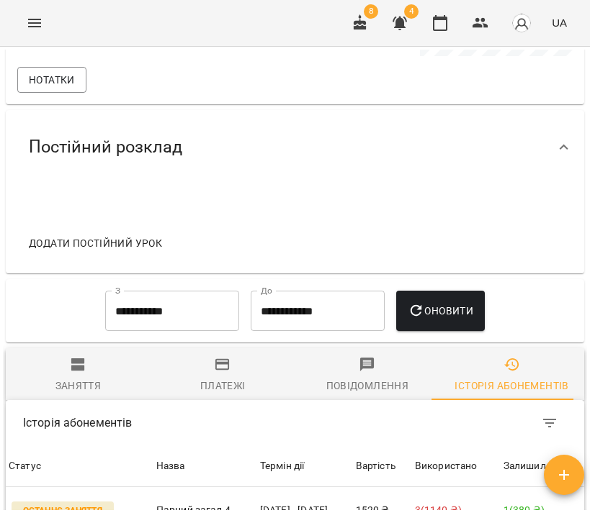
click at [196, 312] on input "**********" at bounding box center [172, 311] width 134 height 40
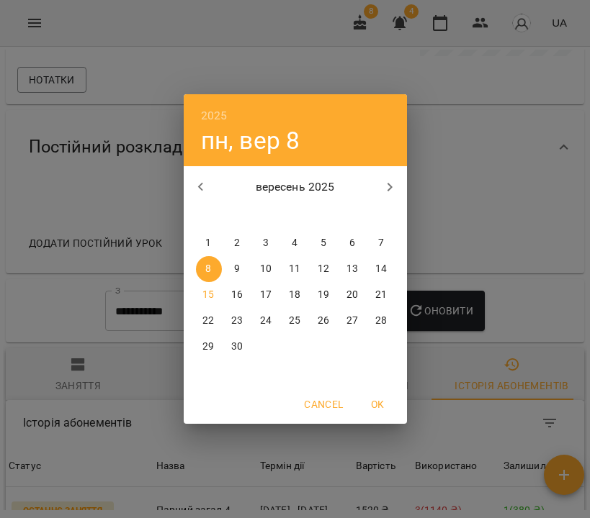
click at [204, 191] on icon "button" at bounding box center [200, 187] width 17 height 17
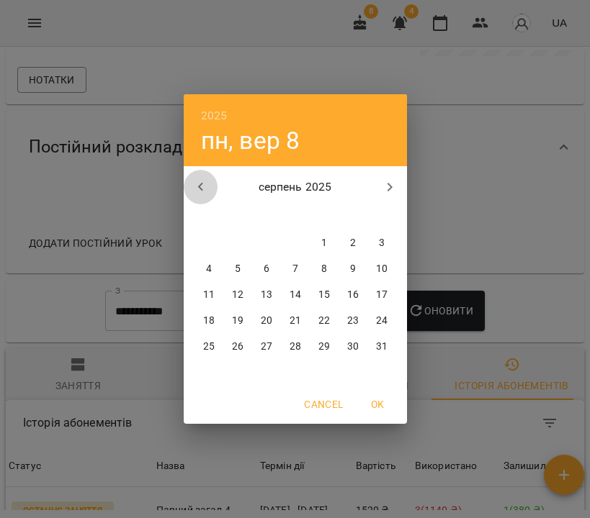
click at [204, 191] on icon "button" at bounding box center [200, 187] width 17 height 17
click at [344, 280] on div "12" at bounding box center [352, 269] width 29 height 26
type input "**********"
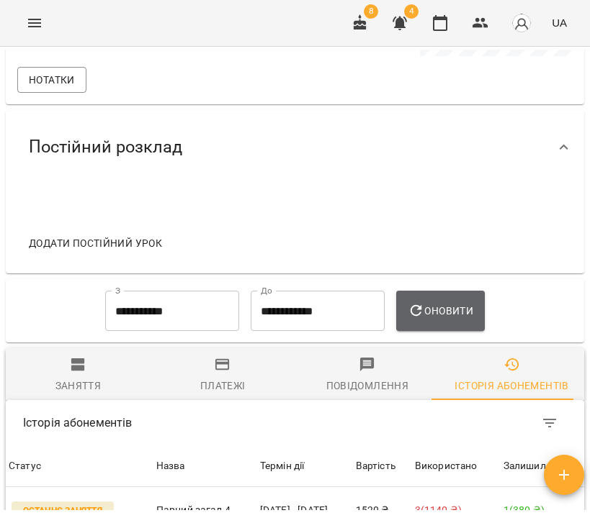
click at [460, 318] on button "Оновити" at bounding box center [440, 311] width 89 height 40
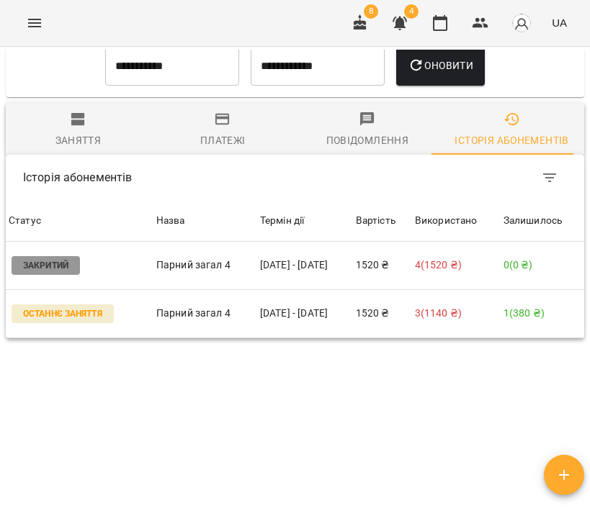
scroll to position [0, 0]
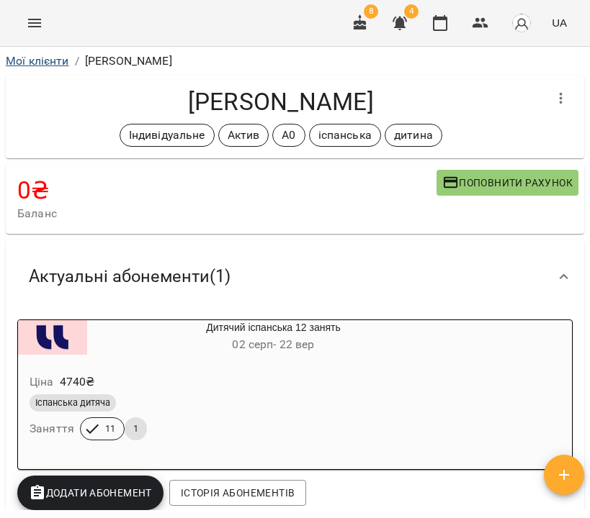
click at [45, 63] on link "Мої клієнти" at bounding box center [37, 61] width 63 height 14
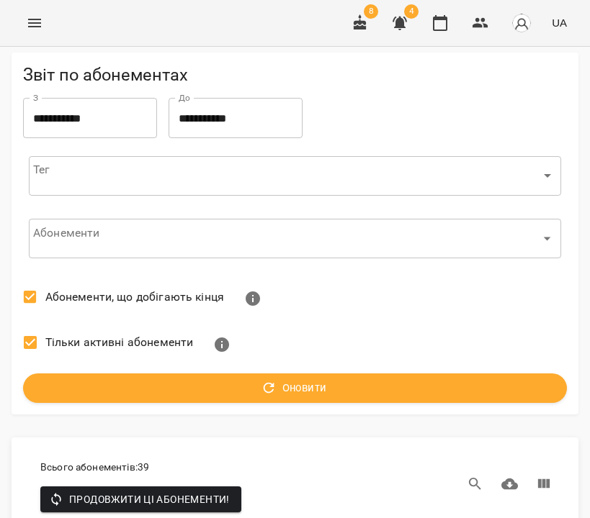
scroll to position [4699, 0]
